Goal: Book appointment/travel/reservation

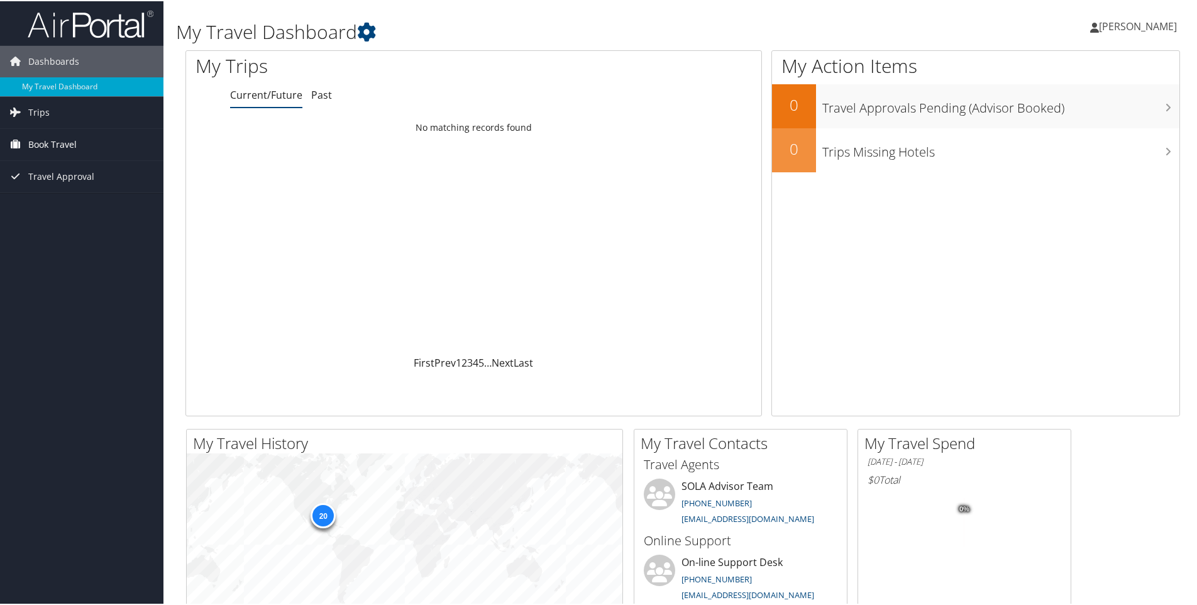
click at [52, 147] on span "Book Travel" at bounding box center [52, 143] width 48 height 31
click at [51, 113] on link "Trips" at bounding box center [81, 111] width 163 height 31
click at [48, 248] on link "Book/Manage Online Trips" at bounding box center [81, 244] width 163 height 19
